Goal: Find specific page/section: Find specific page/section

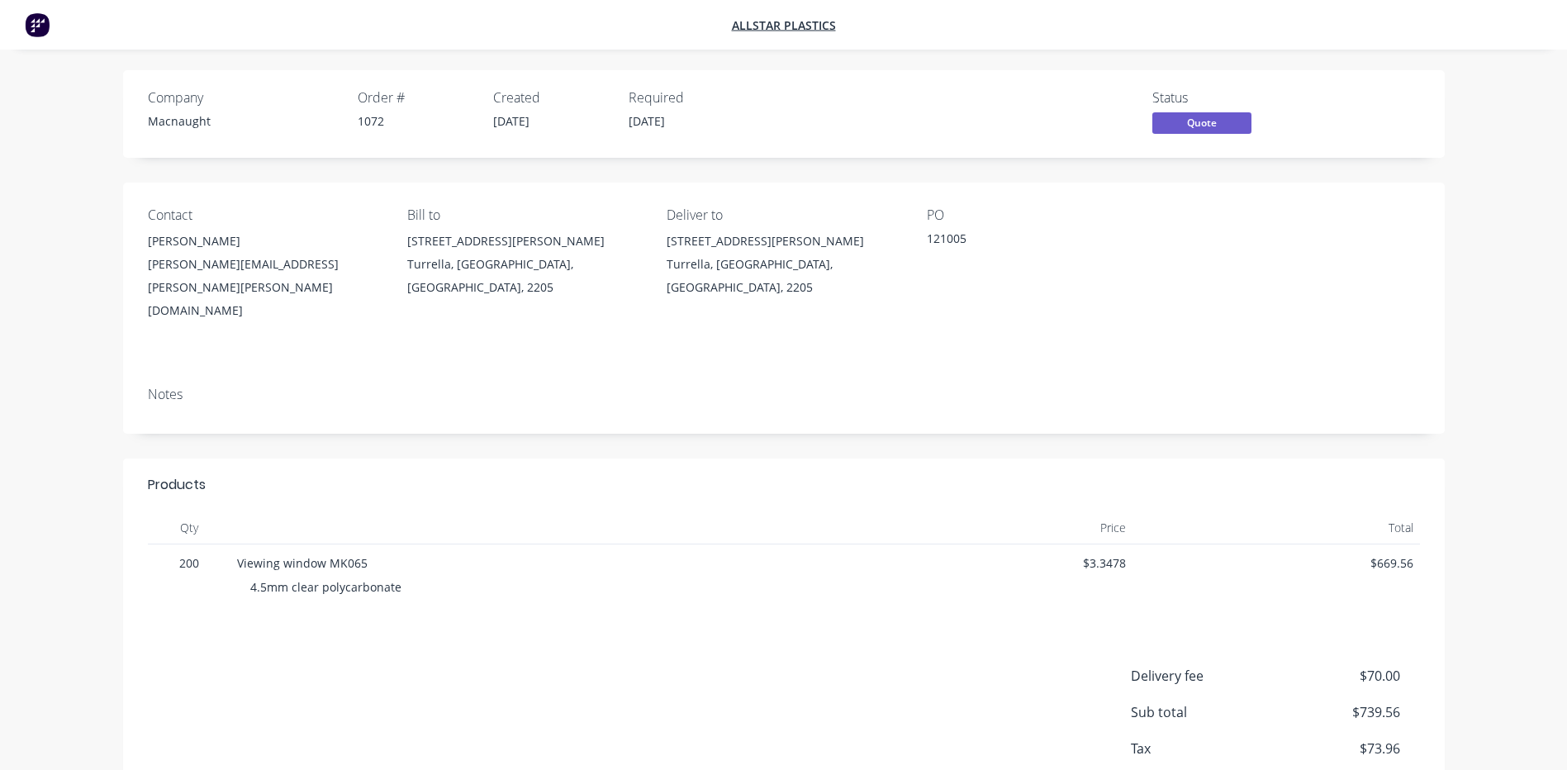
click at [737, 373] on div "Notes" at bounding box center [784, 403] width 1322 height 60
click at [1192, 114] on span "Quote" at bounding box center [1201, 122] width 99 height 21
click at [1197, 119] on span "Quote" at bounding box center [1201, 122] width 99 height 21
